Goal: Ask a question: Seek information or help from site administrators or community

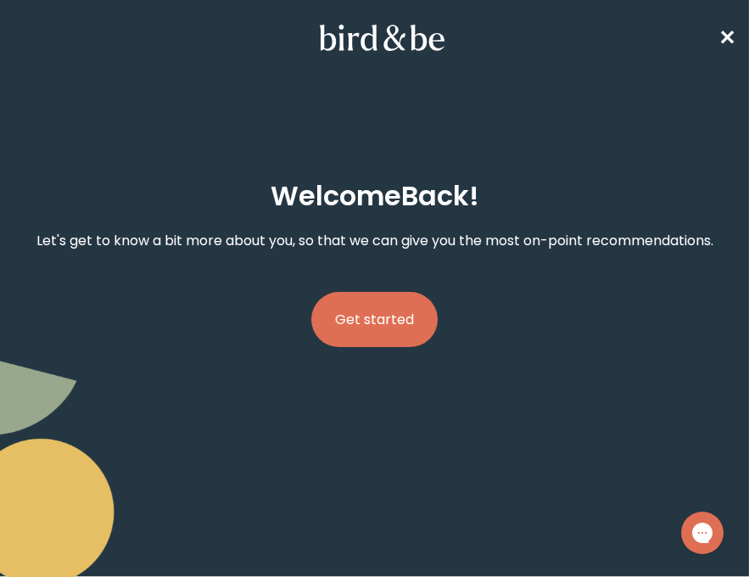
click at [382, 327] on button "Get started" at bounding box center [374, 319] width 126 height 55
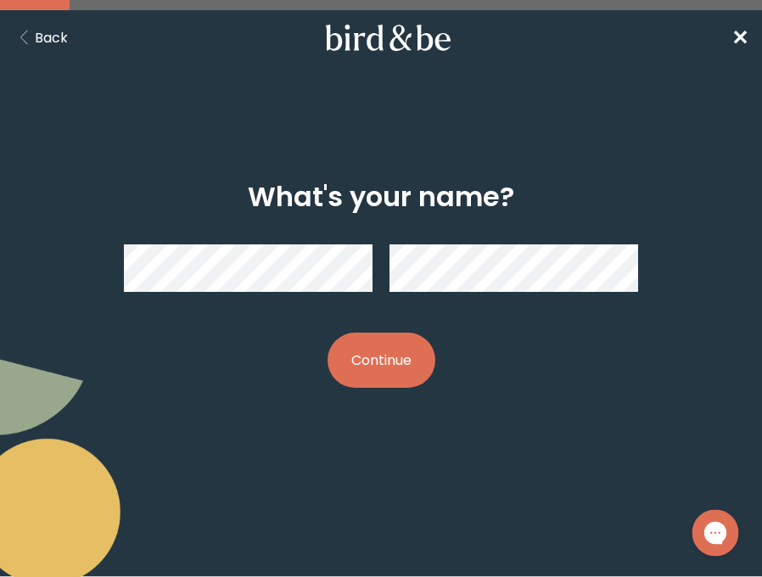
click at [719, 544] on div "Gorgias live chat" at bounding box center [715, 533] width 26 height 26
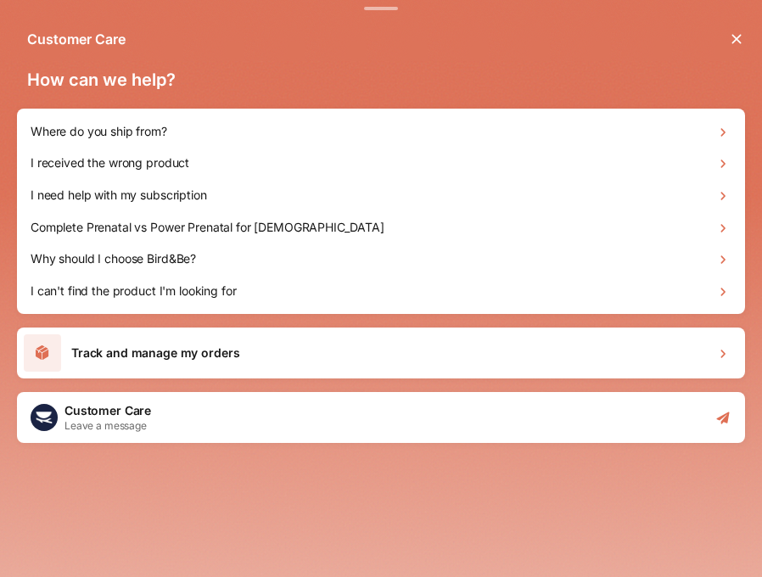
click at [302, 408] on div "Customer Care Leave a message" at bounding box center [381, 417] width 728 height 51
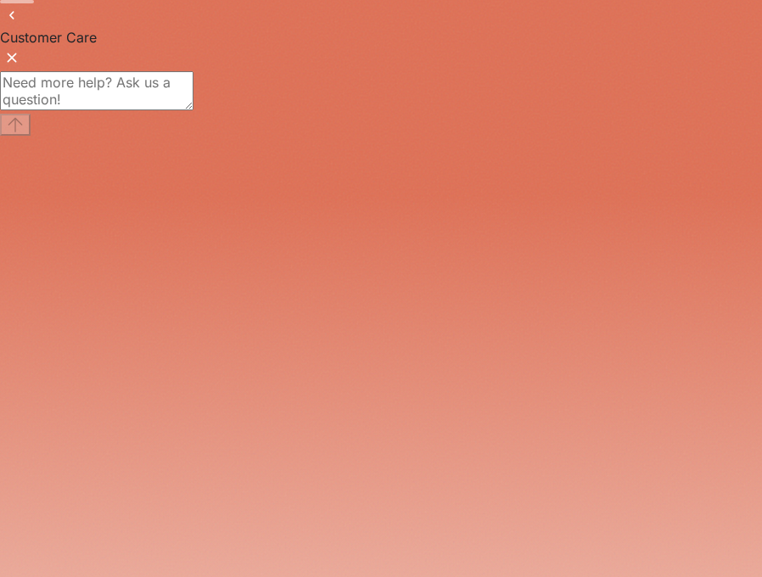
click at [181, 110] on textarea "live chat message input" at bounding box center [96, 90] width 193 height 39
type textarea "Trouble getting into my account"
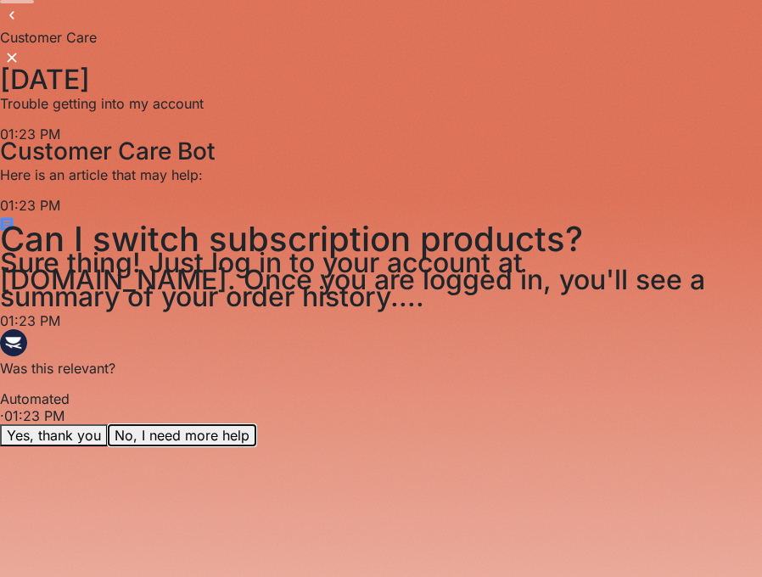
click at [256, 446] on button "No, I need more help" at bounding box center [182, 435] width 148 height 22
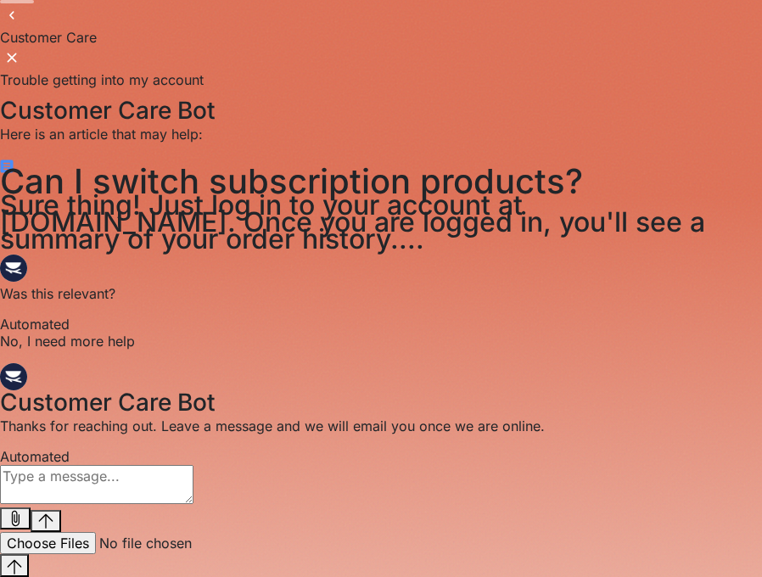
click at [193, 504] on textarea "live chat message input" at bounding box center [96, 484] width 193 height 39
type textarea "I am having trouble logging into my account"
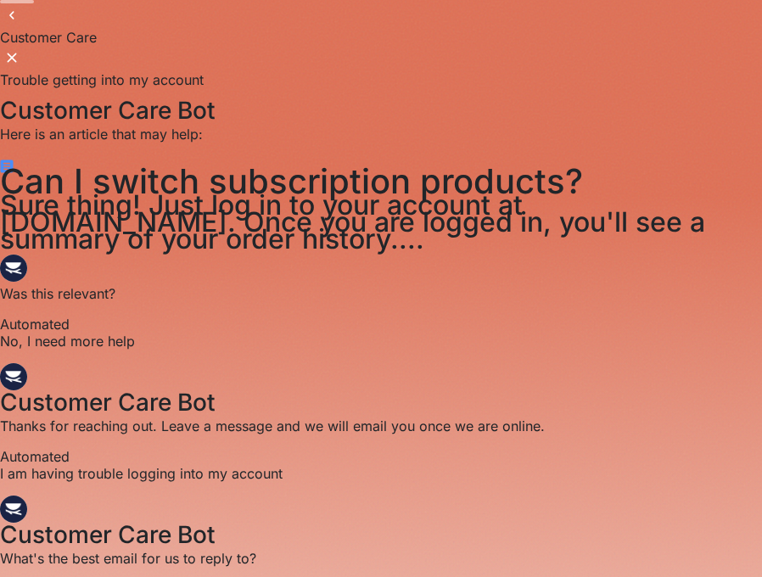
scroll to position [114, 0]
type input "[PERSON_NAME][EMAIL_ADDRESS][PERSON_NAME][DOMAIN_NAME]"
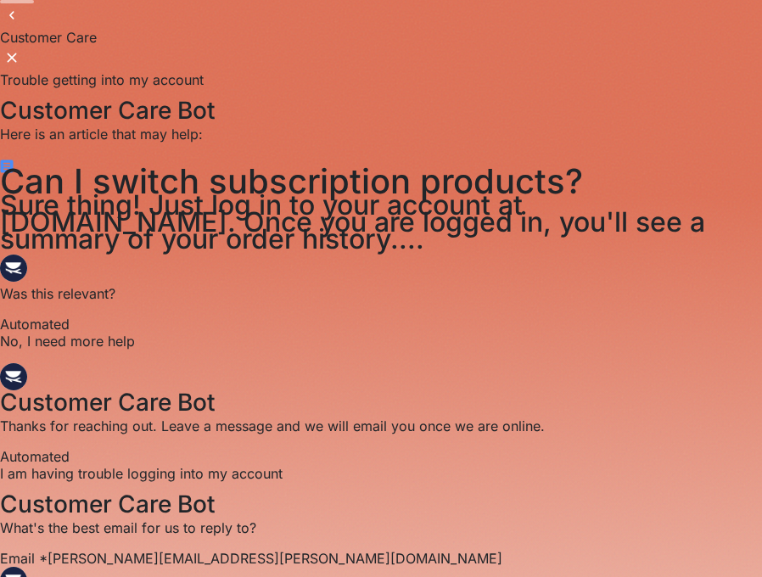
scroll to position [182, 0]
type textarea "no"
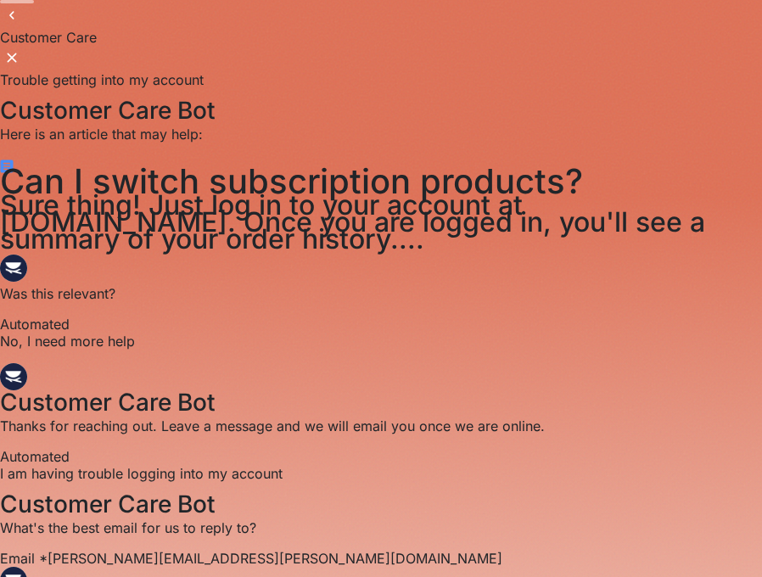
scroll to position [310, 0]
